Goal: Book appointment/travel/reservation

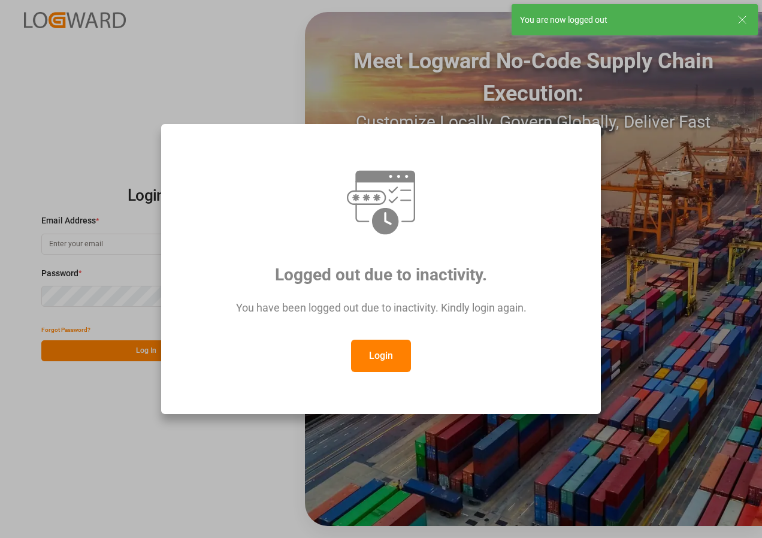
type input "[EMAIL_ADDRESS][DOMAIN_NAME]"
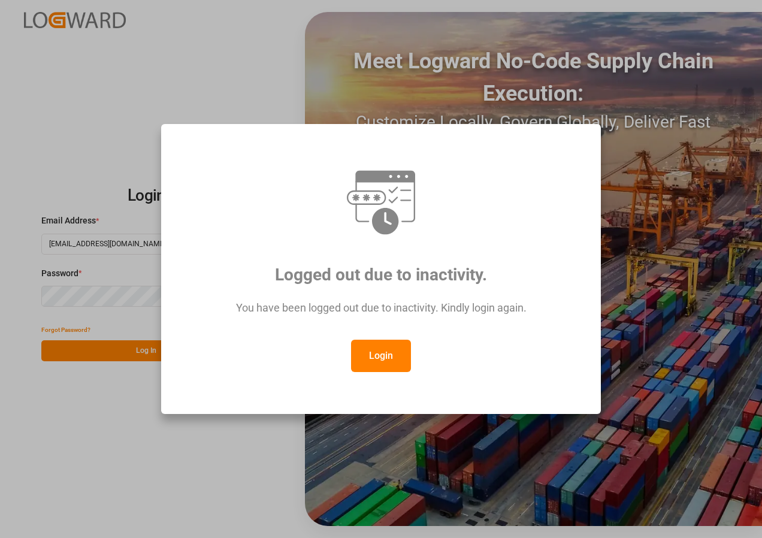
click at [394, 352] on button "Login" at bounding box center [381, 356] width 60 height 32
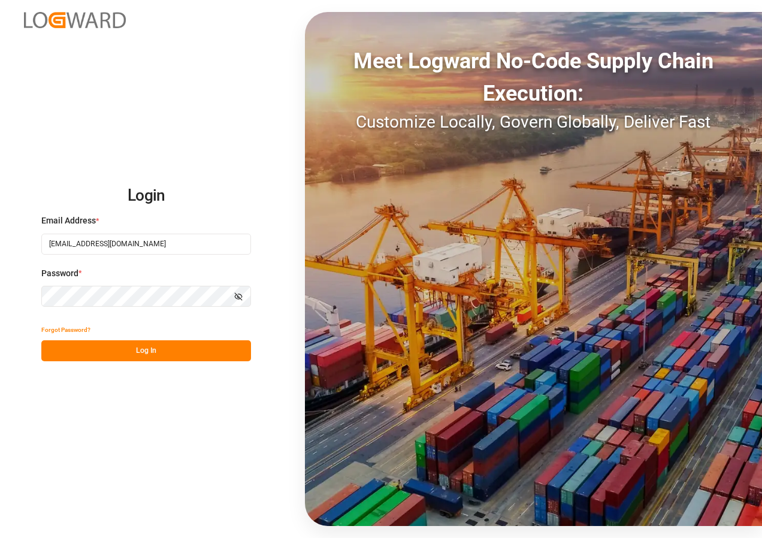
drag, startPoint x: 159, startPoint y: 347, endPoint x: 155, endPoint y: 337, distance: 11.0
click at [155, 337] on div "Forgot Password? Log In" at bounding box center [146, 340] width 210 height 42
click at [153, 352] on button "Log In" at bounding box center [146, 350] width 210 height 21
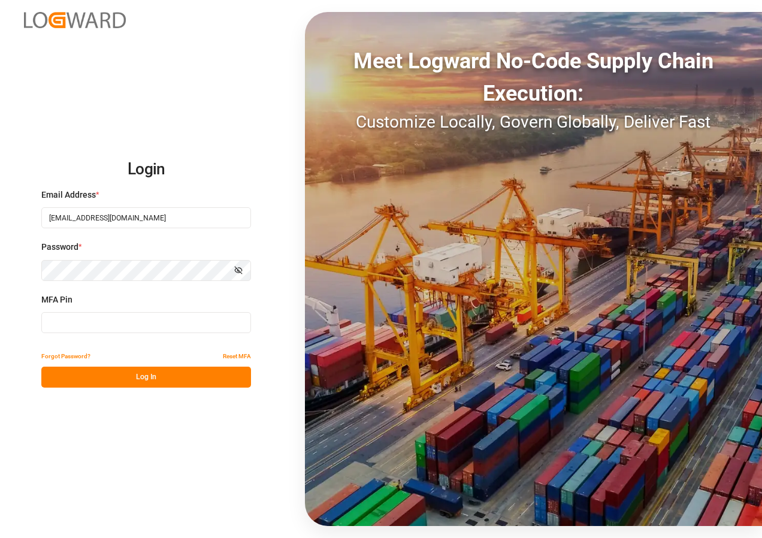
click at [93, 316] on input at bounding box center [146, 322] width 210 height 21
type input "948973"
click at [116, 375] on button "Log In" at bounding box center [146, 377] width 210 height 21
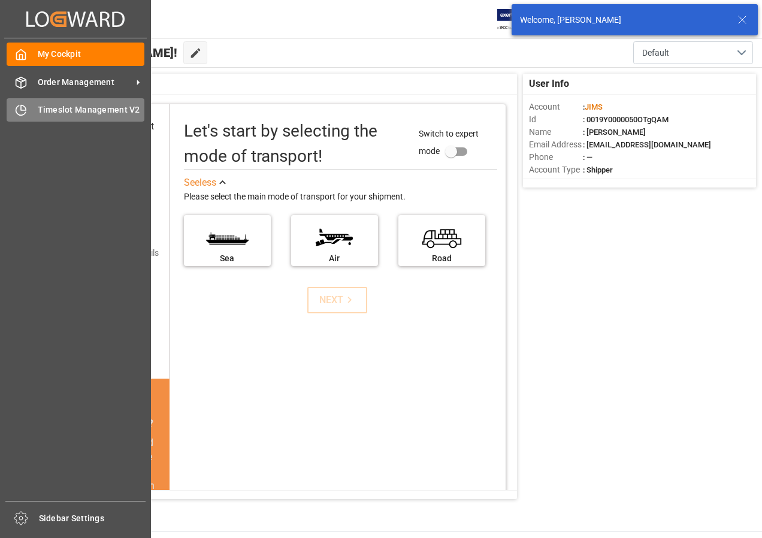
click at [56, 113] on span "Timeslot Management V2" at bounding box center [91, 110] width 107 height 13
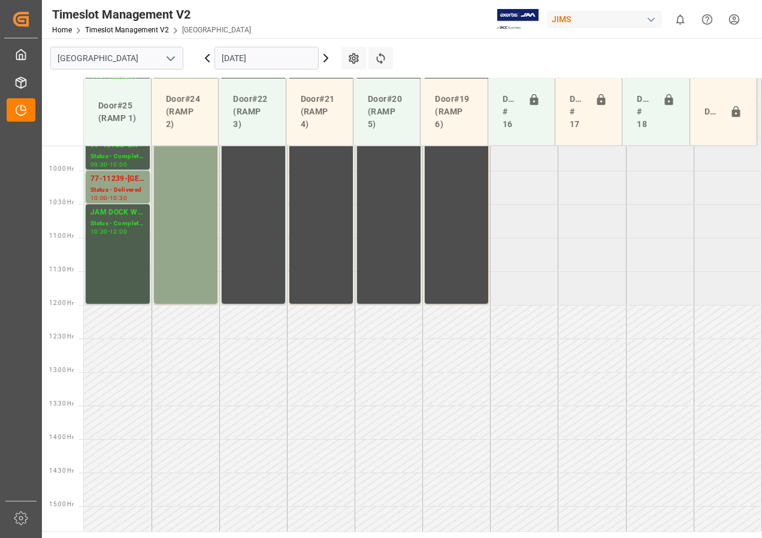
scroll to position [689, 0]
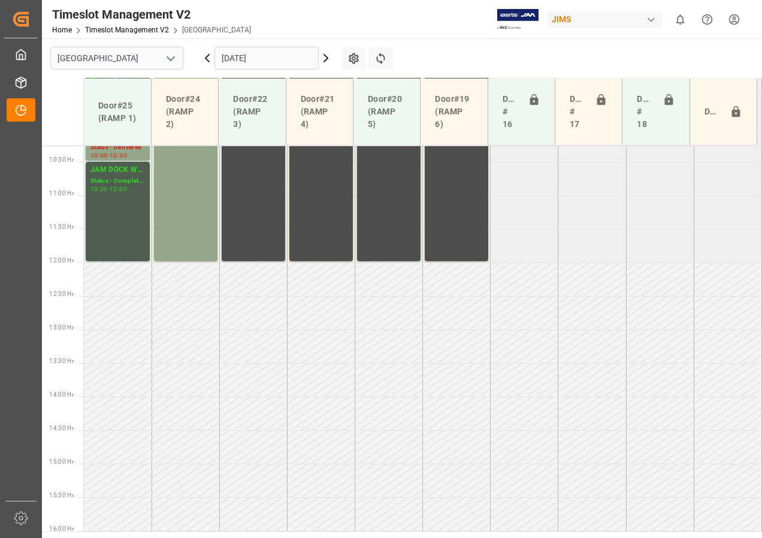
click at [294, 54] on input "[DATE]" at bounding box center [267, 58] width 104 height 23
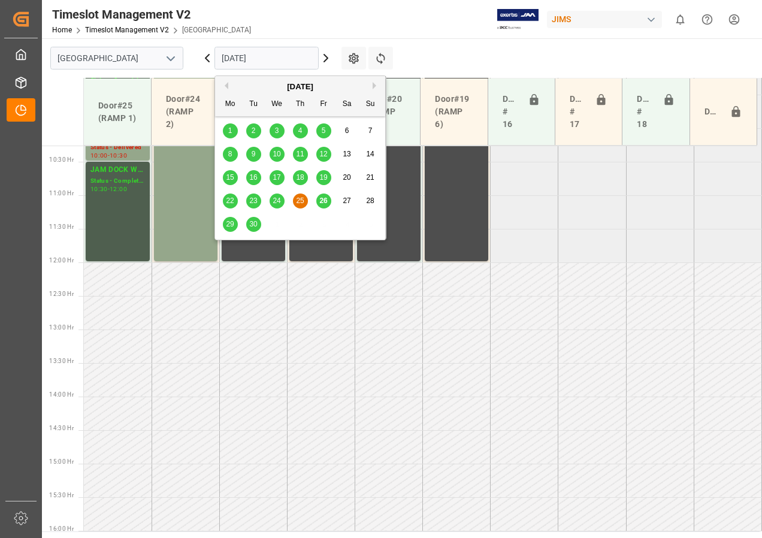
click at [322, 200] on span "26" at bounding box center [323, 201] width 8 height 8
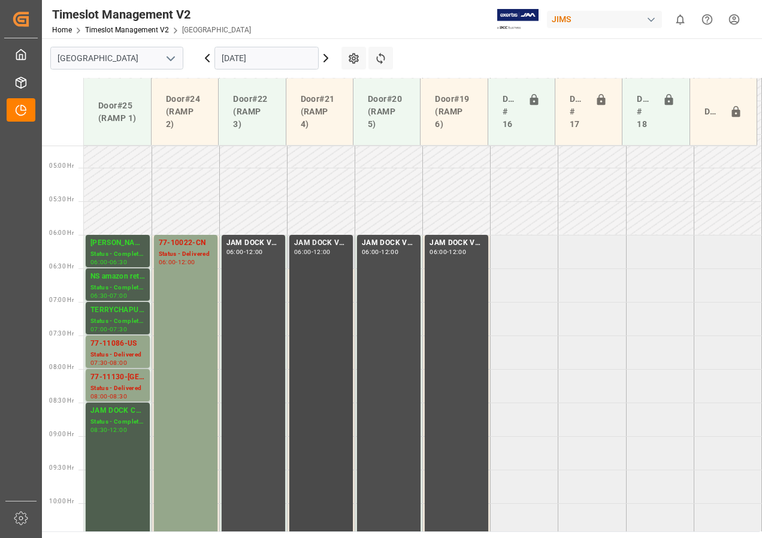
scroll to position [300, 0]
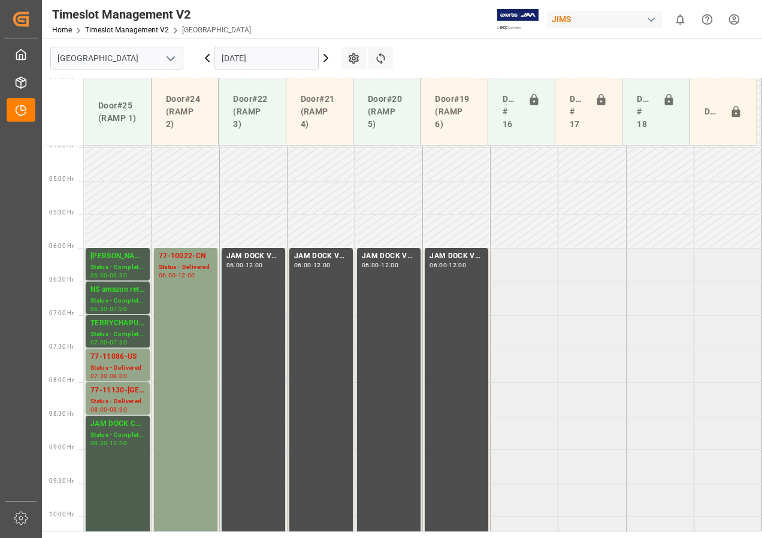
click at [279, 56] on input "[DATE]" at bounding box center [267, 58] width 104 height 23
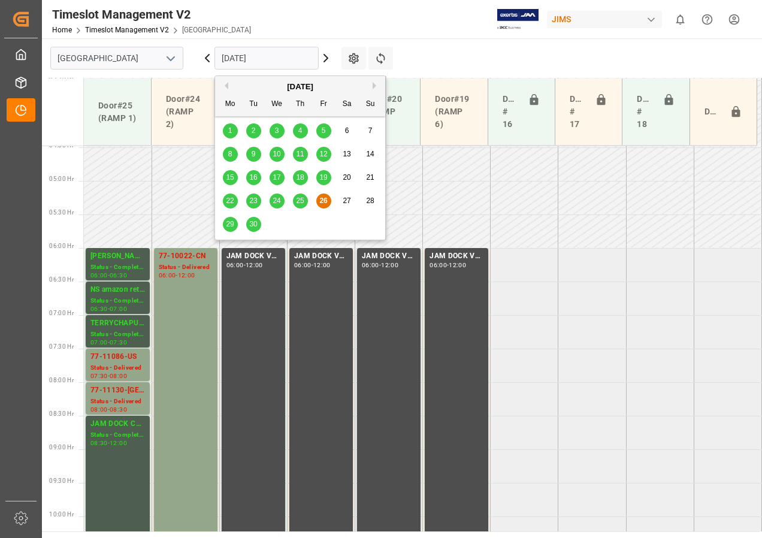
click at [229, 217] on div "29" at bounding box center [230, 224] width 15 height 15
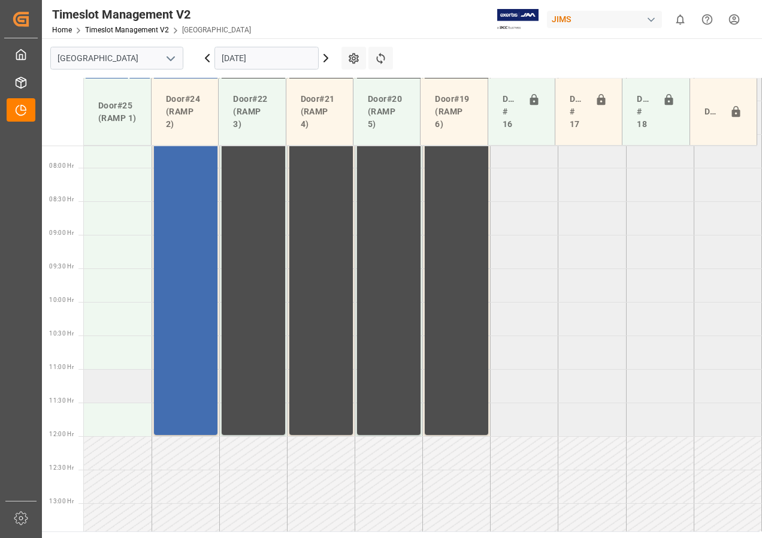
scroll to position [612, 0]
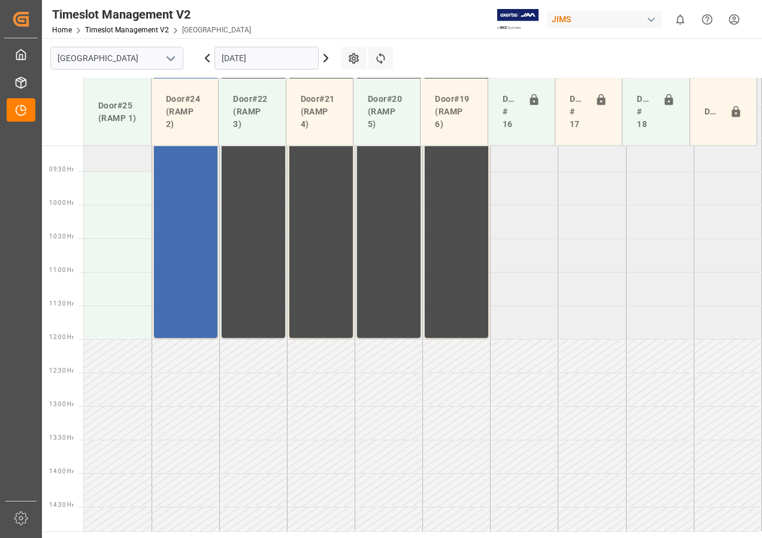
click at [119, 159] on td at bounding box center [118, 155] width 68 height 34
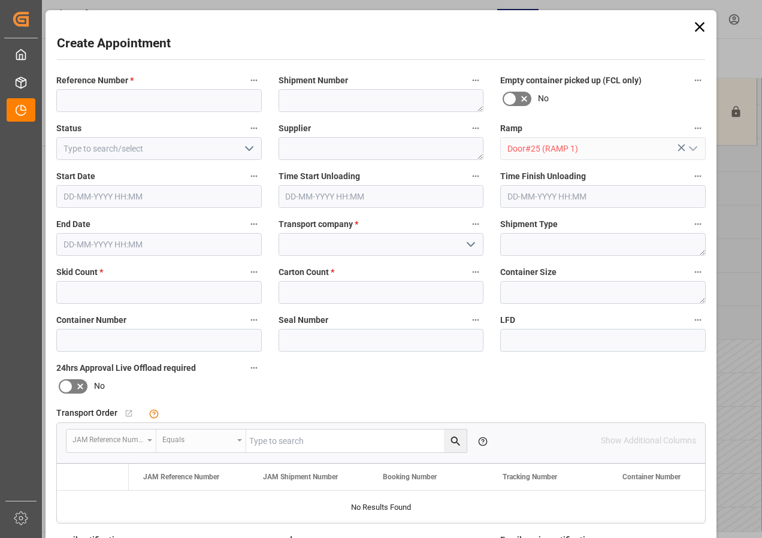
type input "[DATE] 09:00"
type input "[DATE] 09:30"
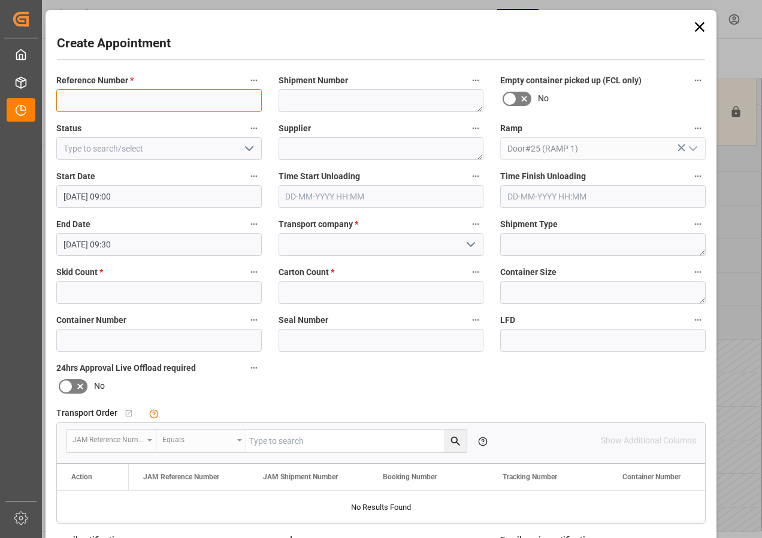
click at [105, 100] on input at bounding box center [159, 100] width 206 height 23
drag, startPoint x: 203, startPoint y: 101, endPoint x: 59, endPoint y: 101, distance: 143.3
click at [59, 101] on input "JAM DOCK CONTROL / MONTH END" at bounding box center [159, 100] width 206 height 23
type input "JAM DOCK CONTROL / MONTH END"
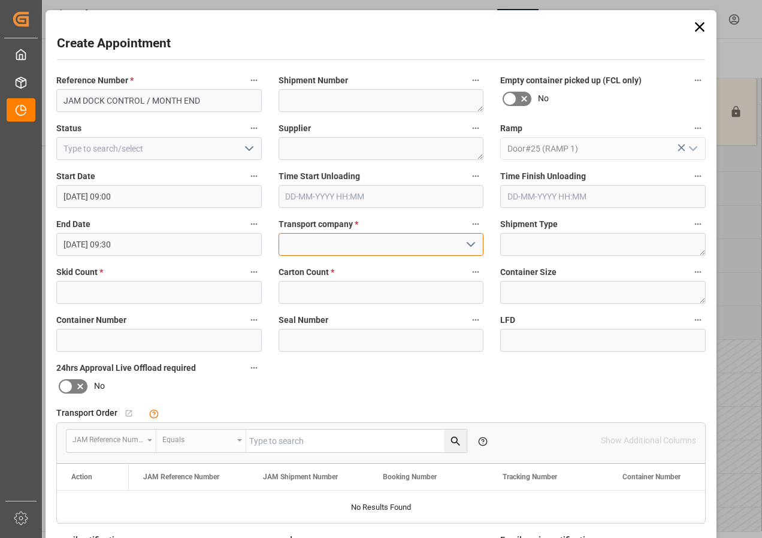
click at [297, 243] on input at bounding box center [382, 244] width 206 height 23
paste input "JAM DOCK CONTROL / MONTH END"
type input "JAM DOCK CONTROL / MONTH END"
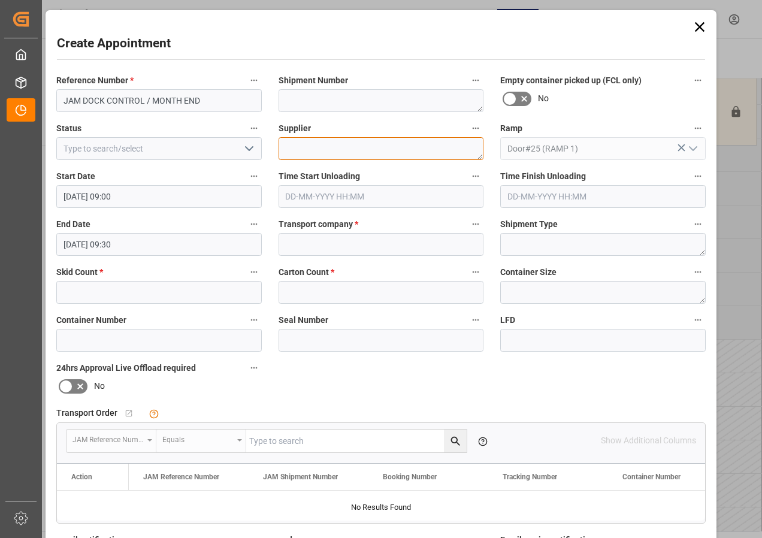
click at [299, 149] on textarea at bounding box center [382, 148] width 206 height 23
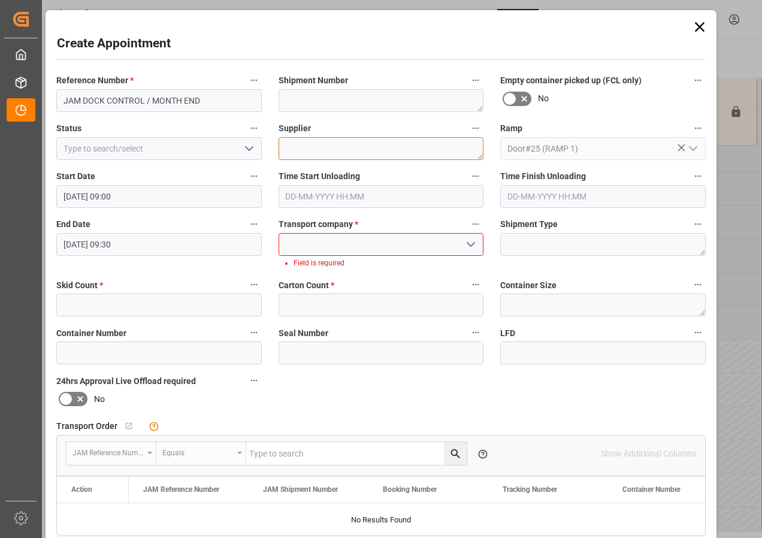
paste textarea "JAM DOCK CONTROL / MONTH END"
type textarea "JAM DOCK CONTROL / MONTH END"
click at [371, 248] on input at bounding box center [382, 244] width 206 height 23
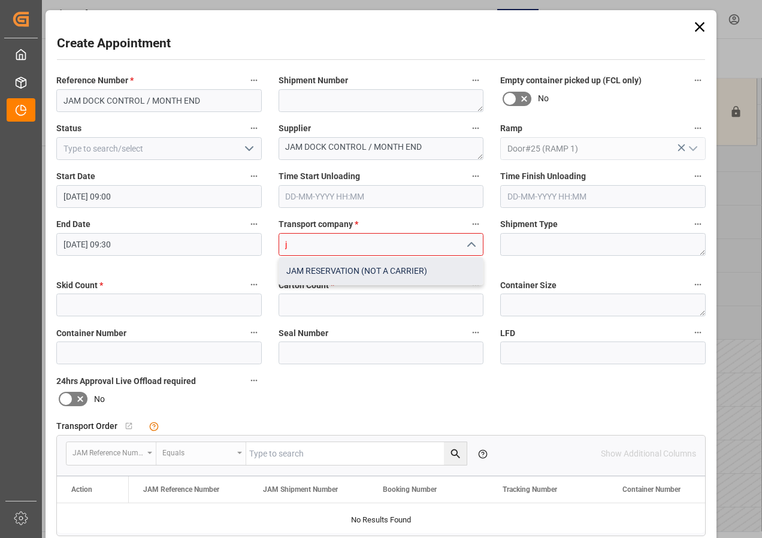
click at [357, 268] on div "JAM RESERVATION (NOT A CARRIER)" at bounding box center [381, 271] width 204 height 27
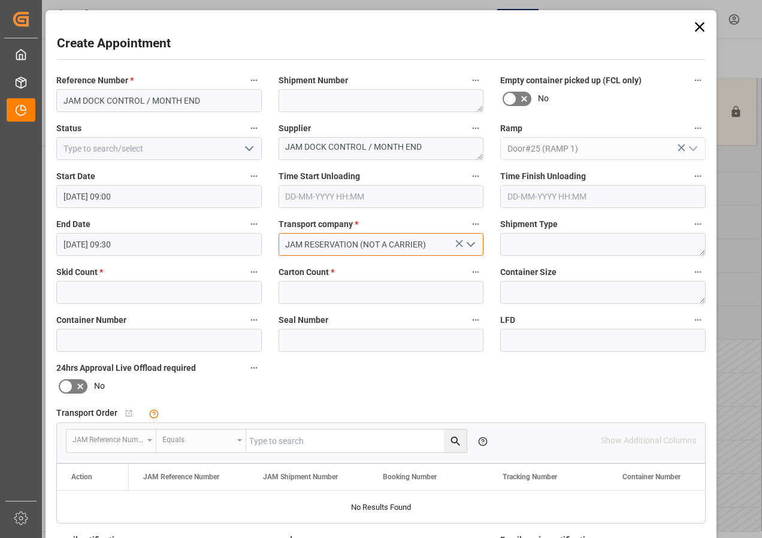
type input "JAM RESERVATION (NOT A CARRIER)"
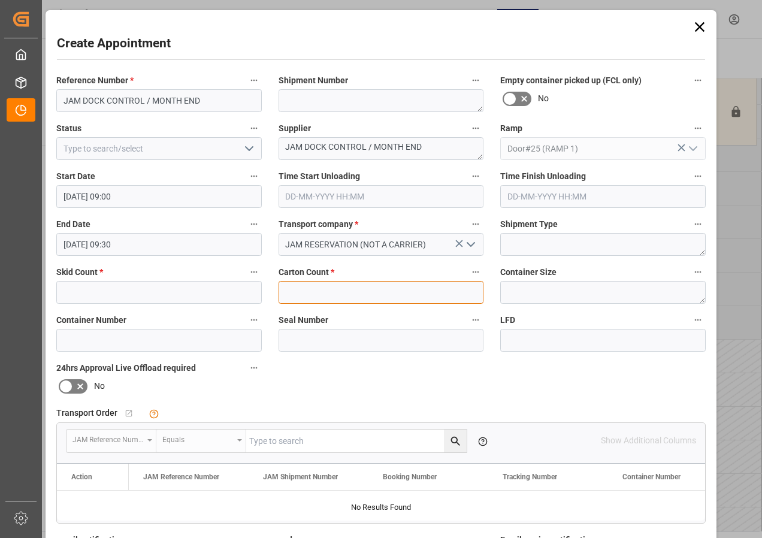
click at [321, 293] on input "text" at bounding box center [382, 292] width 206 height 23
type input "0"
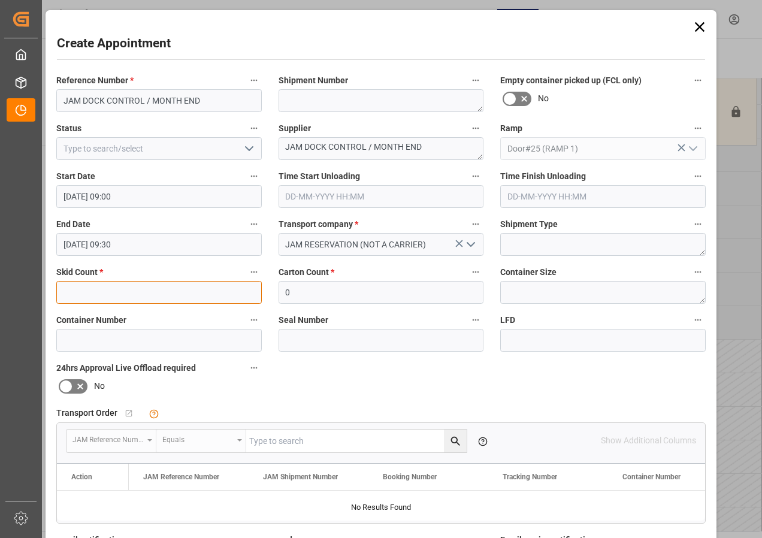
click at [191, 296] on input "text" at bounding box center [159, 292] width 206 height 23
type input "0"
click at [246, 148] on icon "open menu" at bounding box center [249, 148] width 14 height 14
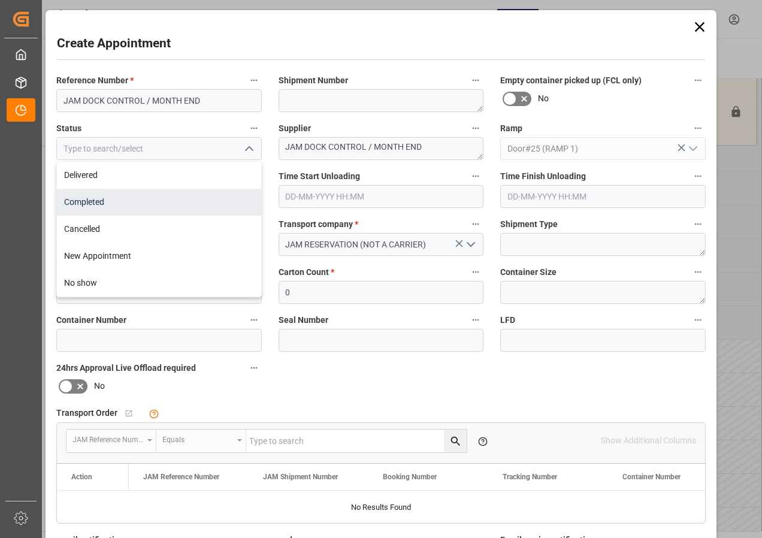
click at [89, 201] on div "Completed" at bounding box center [159, 202] width 204 height 27
type input "Completed"
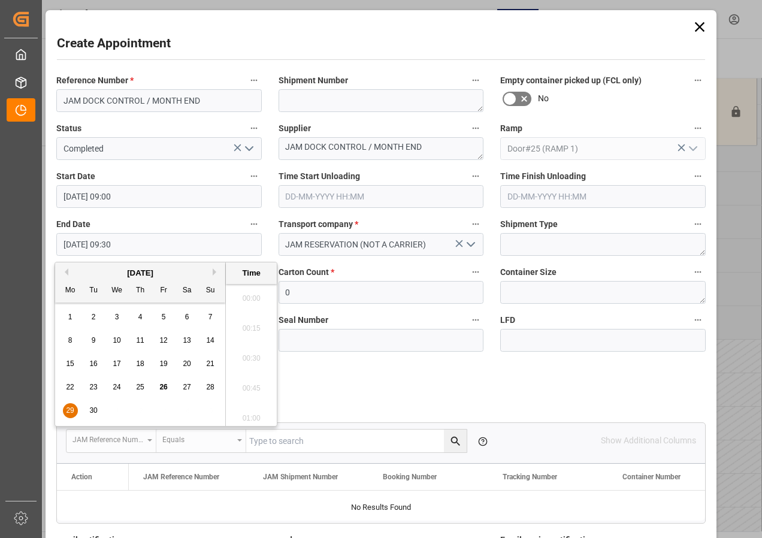
click at [119, 243] on input "[DATE] 09:30" at bounding box center [159, 244] width 206 height 23
click at [64, 405] on div "29" at bounding box center [70, 411] width 15 height 14
click at [251, 414] on li "12:00" at bounding box center [251, 415] width 51 height 30
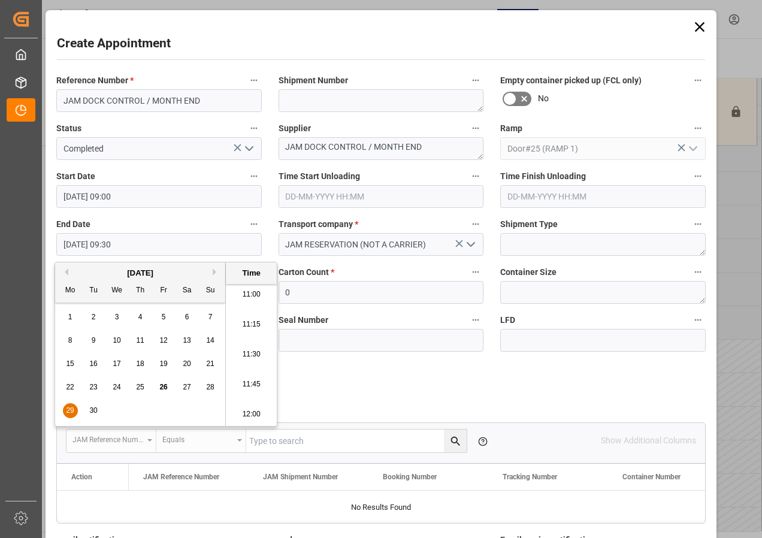
type input "[DATE] 12:00"
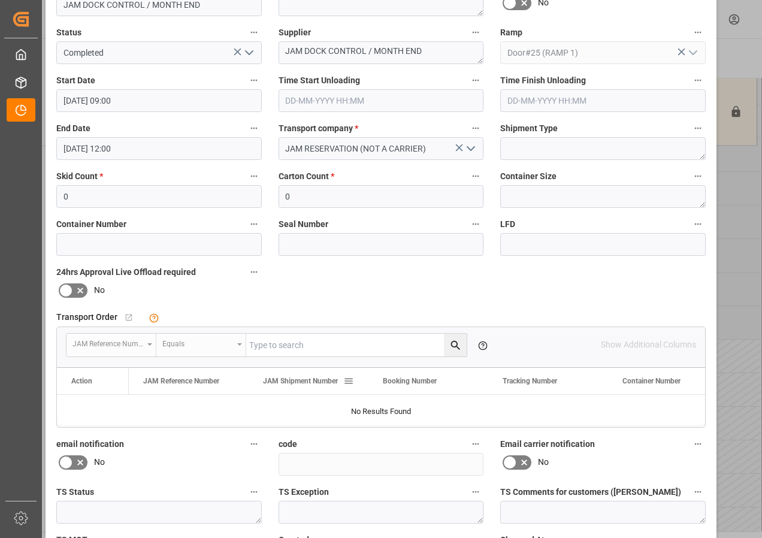
scroll to position [180, 0]
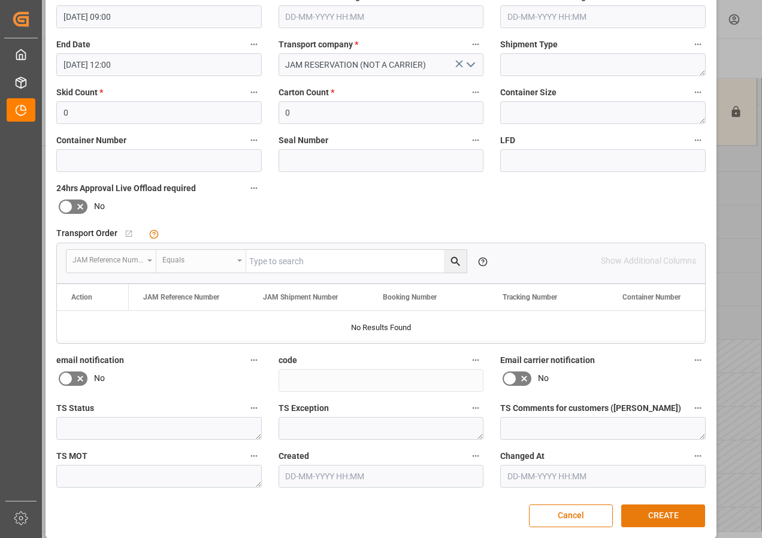
click at [654, 512] on button "CREATE" at bounding box center [664, 516] width 84 height 23
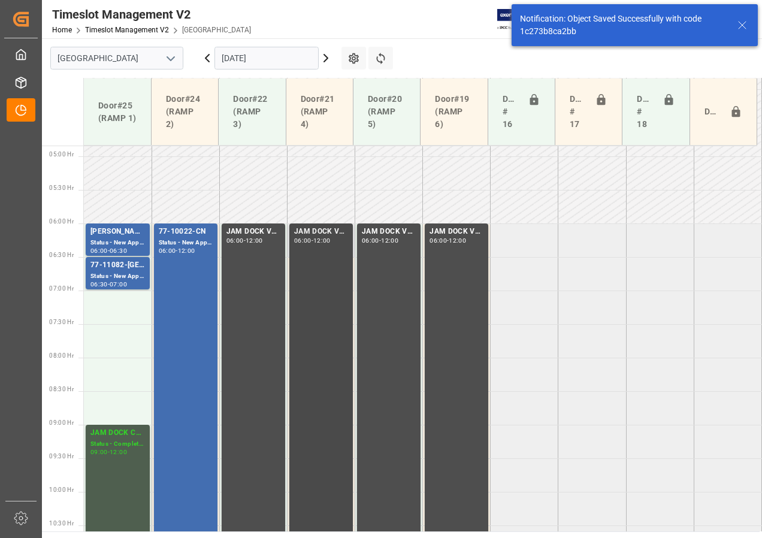
scroll to position [315, 0]
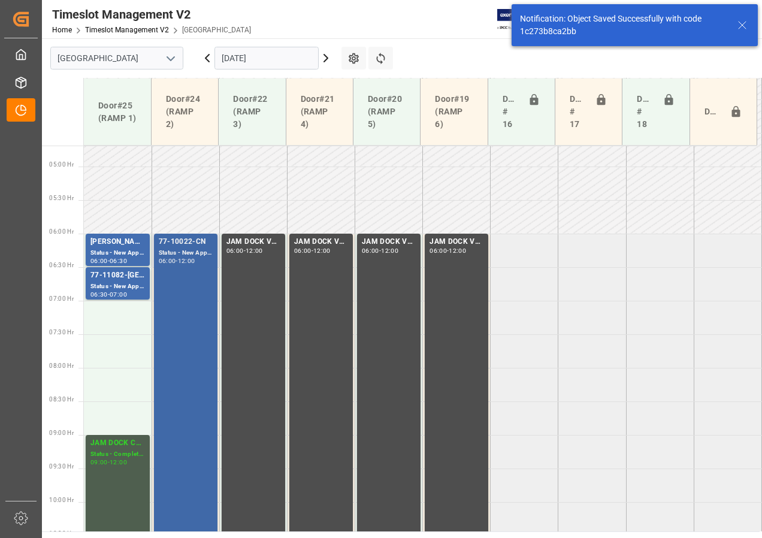
click at [180, 257] on div "Status - New Appointment" at bounding box center [186, 253] width 54 height 10
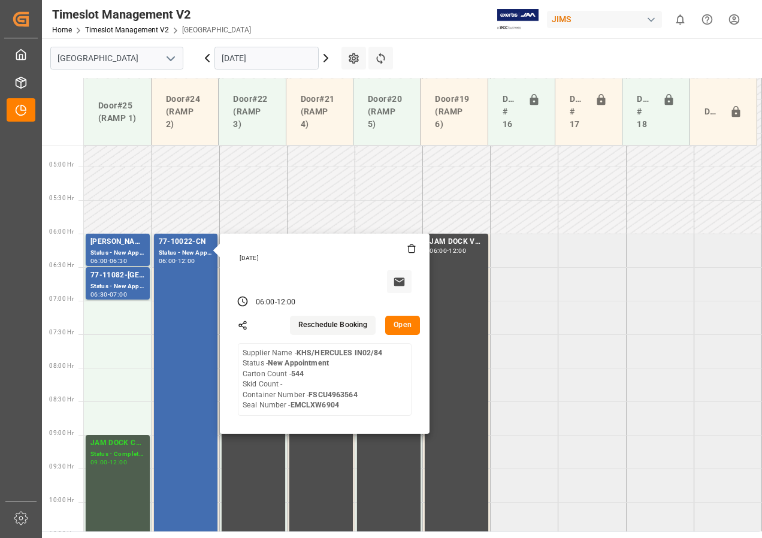
click at [400, 325] on button "Open" at bounding box center [402, 325] width 35 height 19
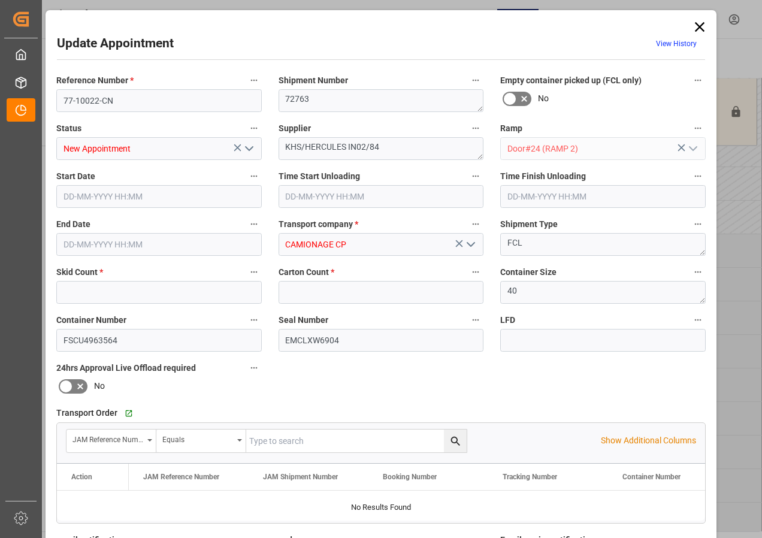
type input "0"
type input "544"
type input "[DATE] 06:00"
type input "[DATE] 12:00"
type input "[DATE] 20:06"
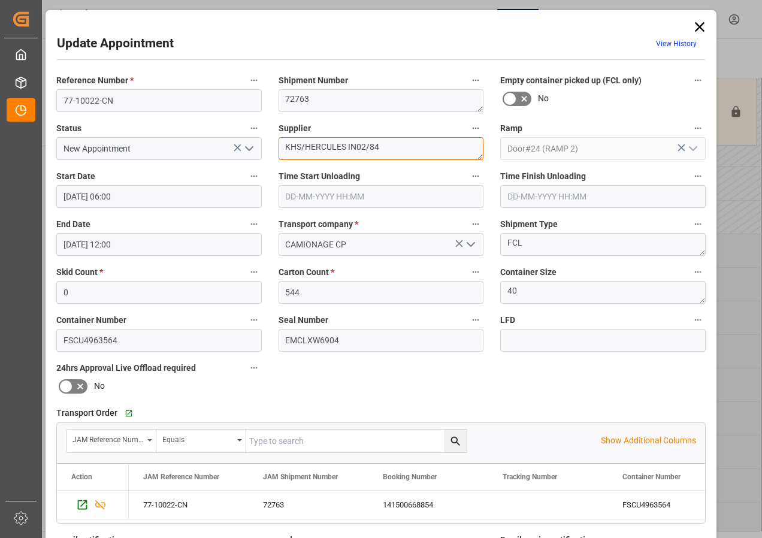
click at [363, 148] on textarea "KHS/HERCULES IN02/84" at bounding box center [382, 148] width 206 height 23
click at [696, 23] on icon at bounding box center [700, 27] width 17 height 17
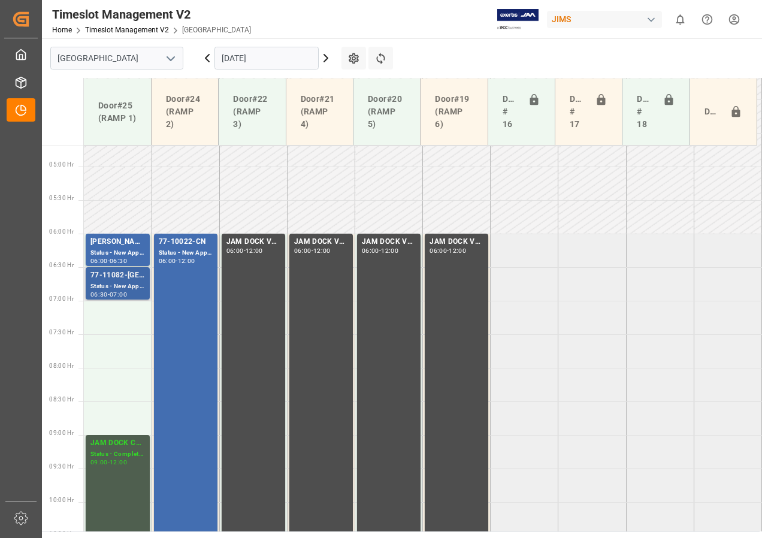
click at [119, 282] on div "Status - New Appointment" at bounding box center [118, 287] width 55 height 10
click at [183, 246] on div "77-10022-CN" at bounding box center [186, 242] width 54 height 12
click at [125, 282] on div "Status - New Appointment" at bounding box center [118, 287] width 55 height 10
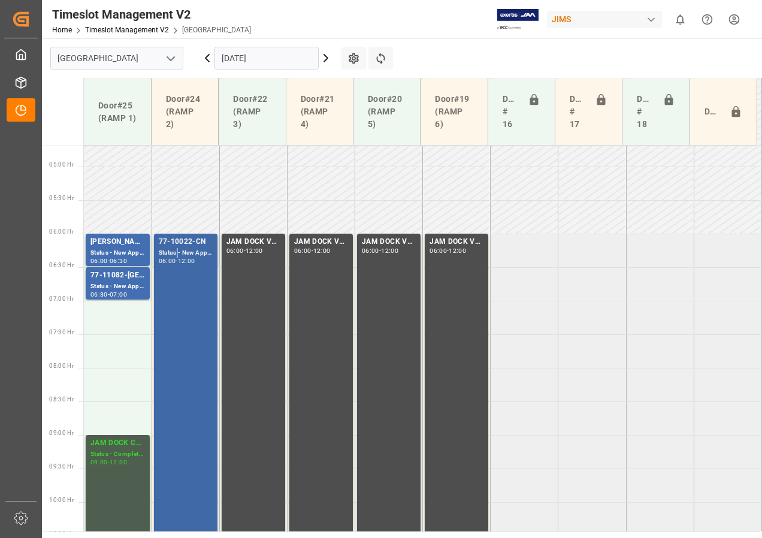
click at [176, 254] on div "Status - New Appointment" at bounding box center [186, 253] width 54 height 10
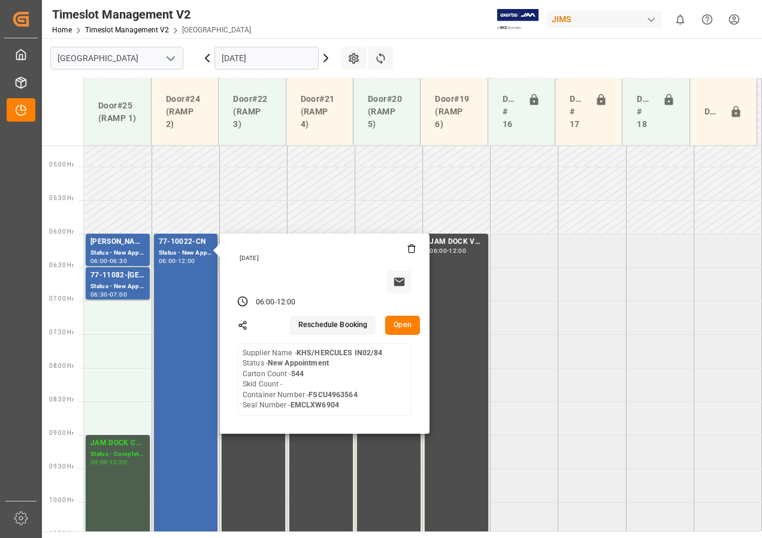
click at [399, 329] on button "Open" at bounding box center [402, 325] width 35 height 19
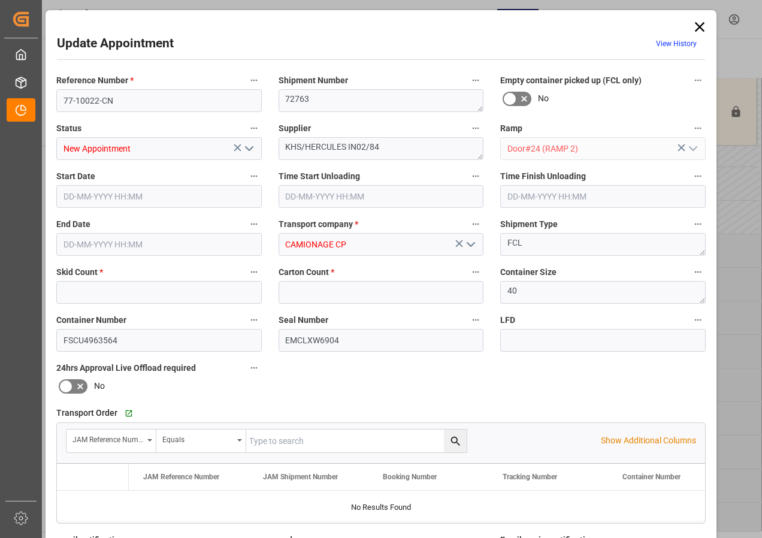
type input "0"
type input "544"
type input "[DATE] 06:00"
type input "[DATE] 12:00"
type input "[DATE] 20:06"
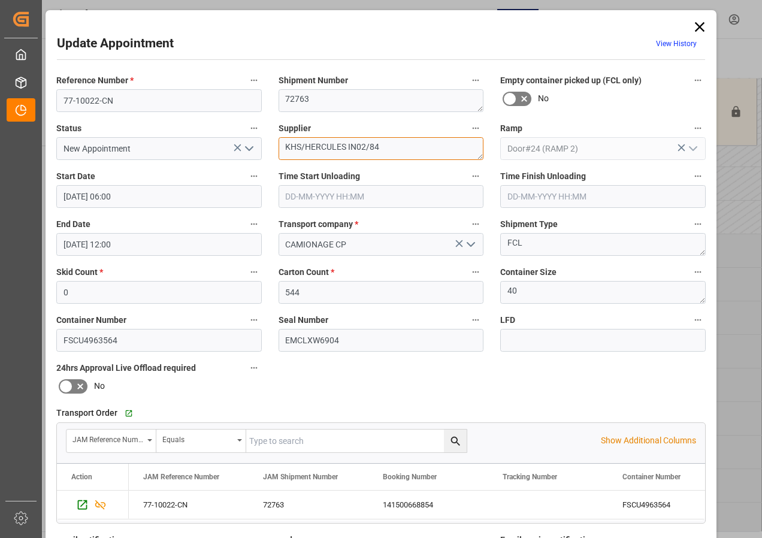
click at [366, 148] on textarea "KHS/HERCULES IN02/84" at bounding box center [382, 148] width 206 height 23
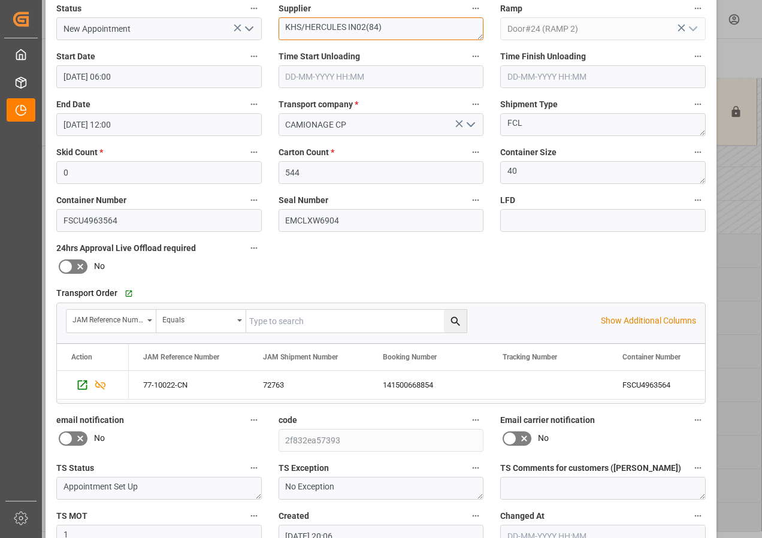
scroll to position [191, 0]
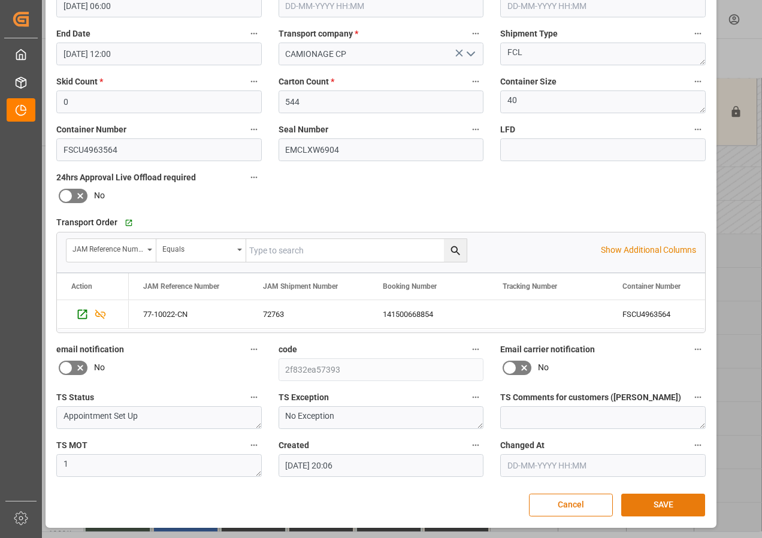
type textarea "KHS/HERCULES IN02(84)"
click at [644, 502] on button "SAVE" at bounding box center [664, 505] width 84 height 23
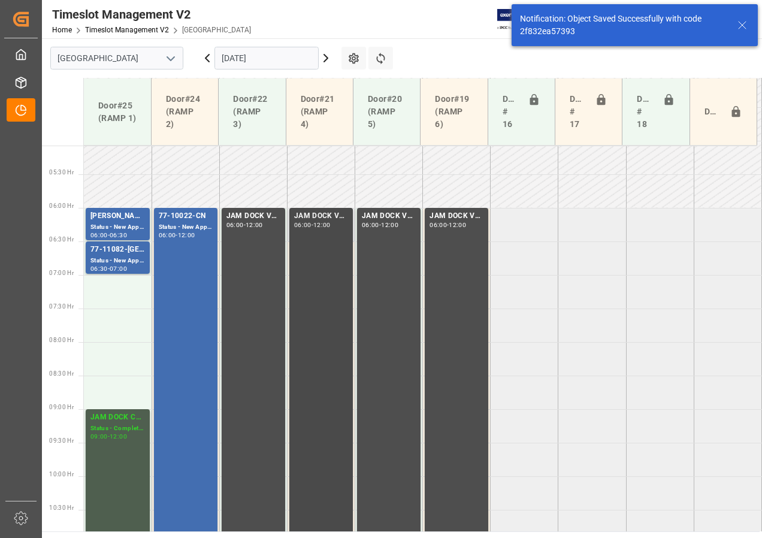
scroll to position [353, 0]
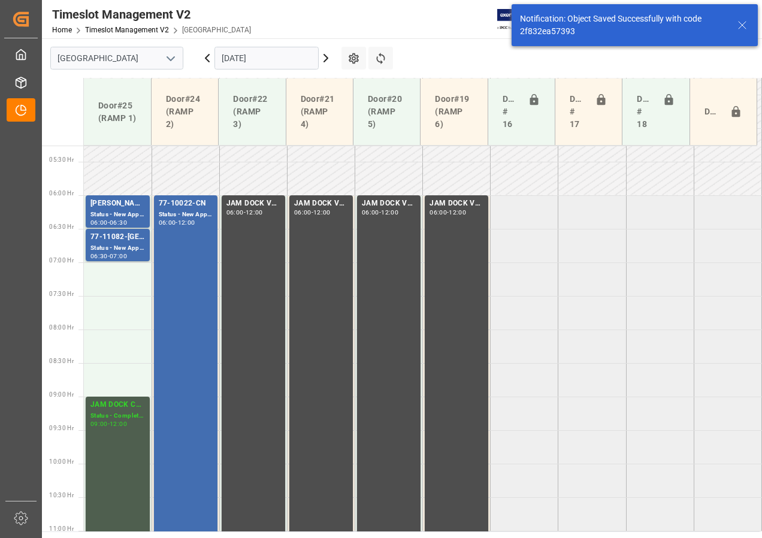
click at [304, 58] on input "[DATE]" at bounding box center [267, 58] width 104 height 23
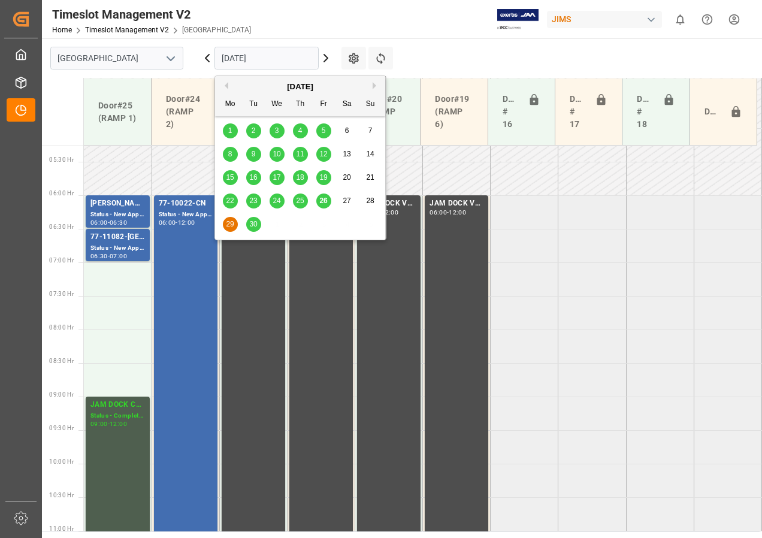
click at [254, 227] on span "30" at bounding box center [253, 224] width 8 height 8
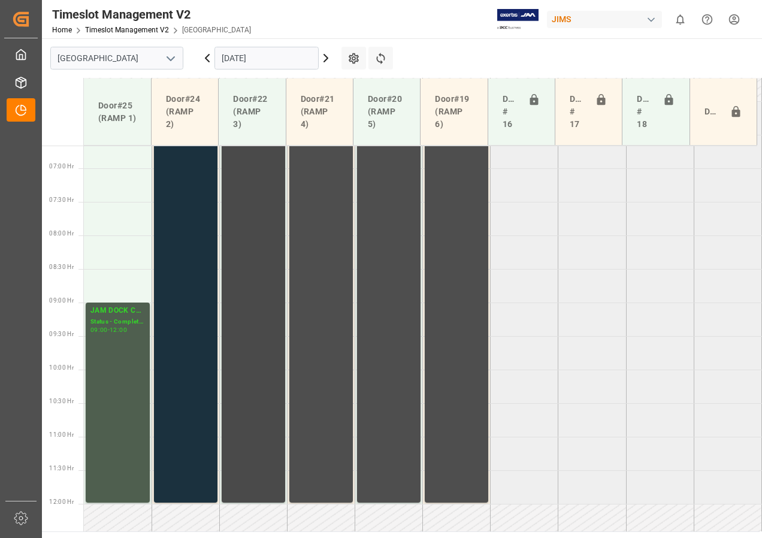
scroll to position [389, 0]
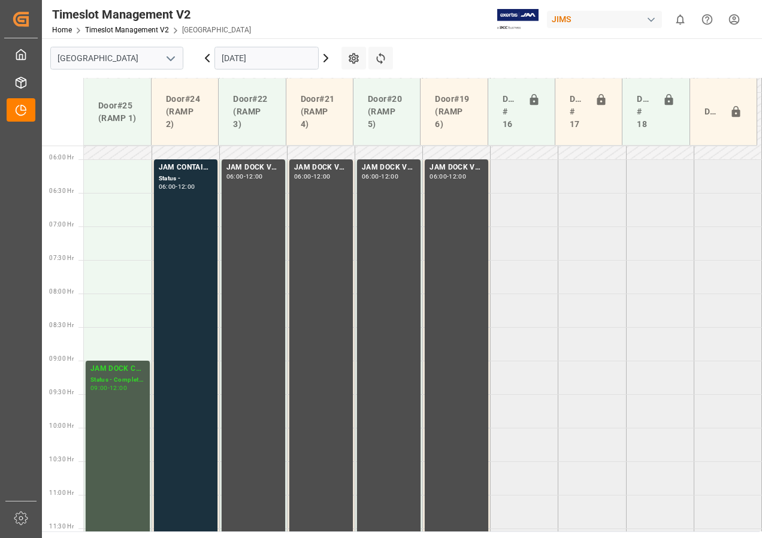
click at [261, 55] on input "[DATE]" at bounding box center [267, 58] width 104 height 23
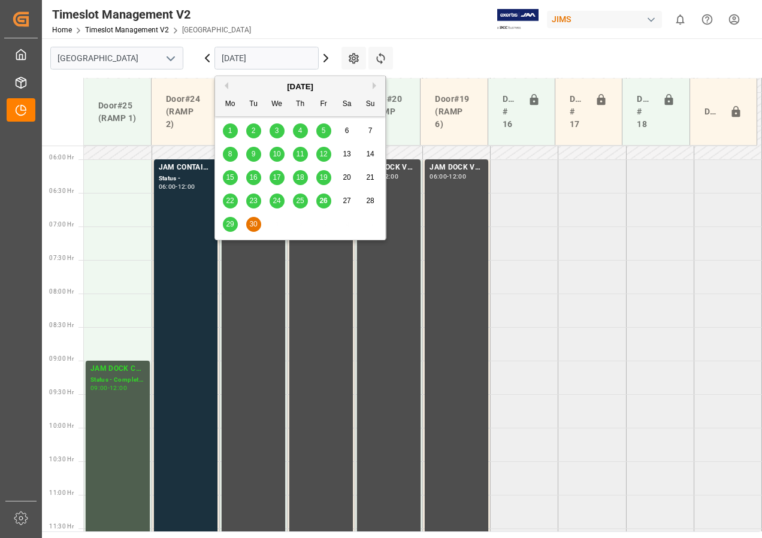
click at [229, 228] on span "29" at bounding box center [230, 224] width 8 height 8
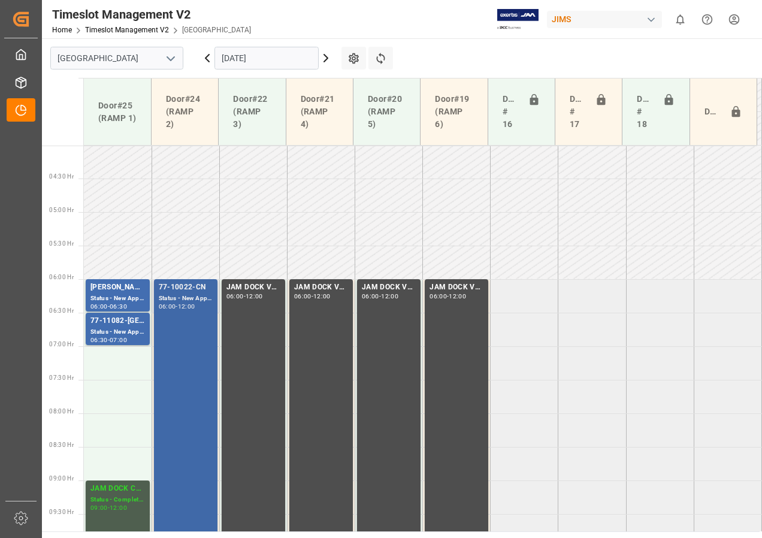
scroll to position [329, 0]
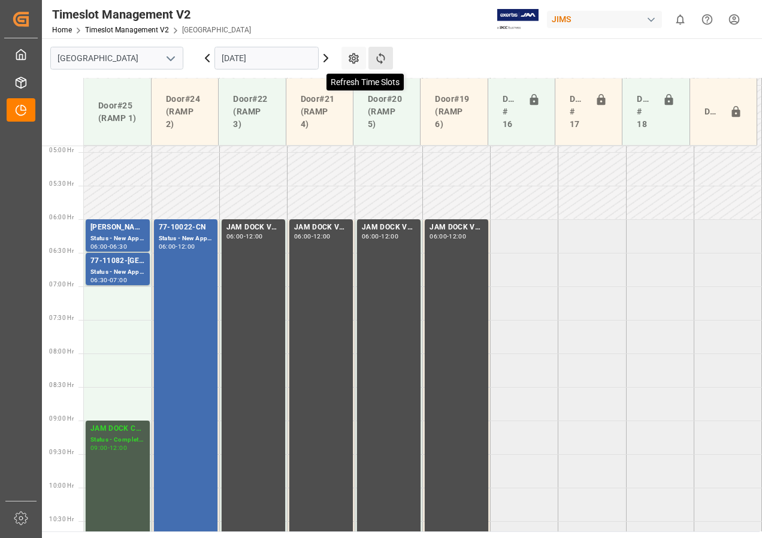
click at [379, 58] on icon at bounding box center [381, 58] width 13 height 13
